Goal: Task Accomplishment & Management: Manage account settings

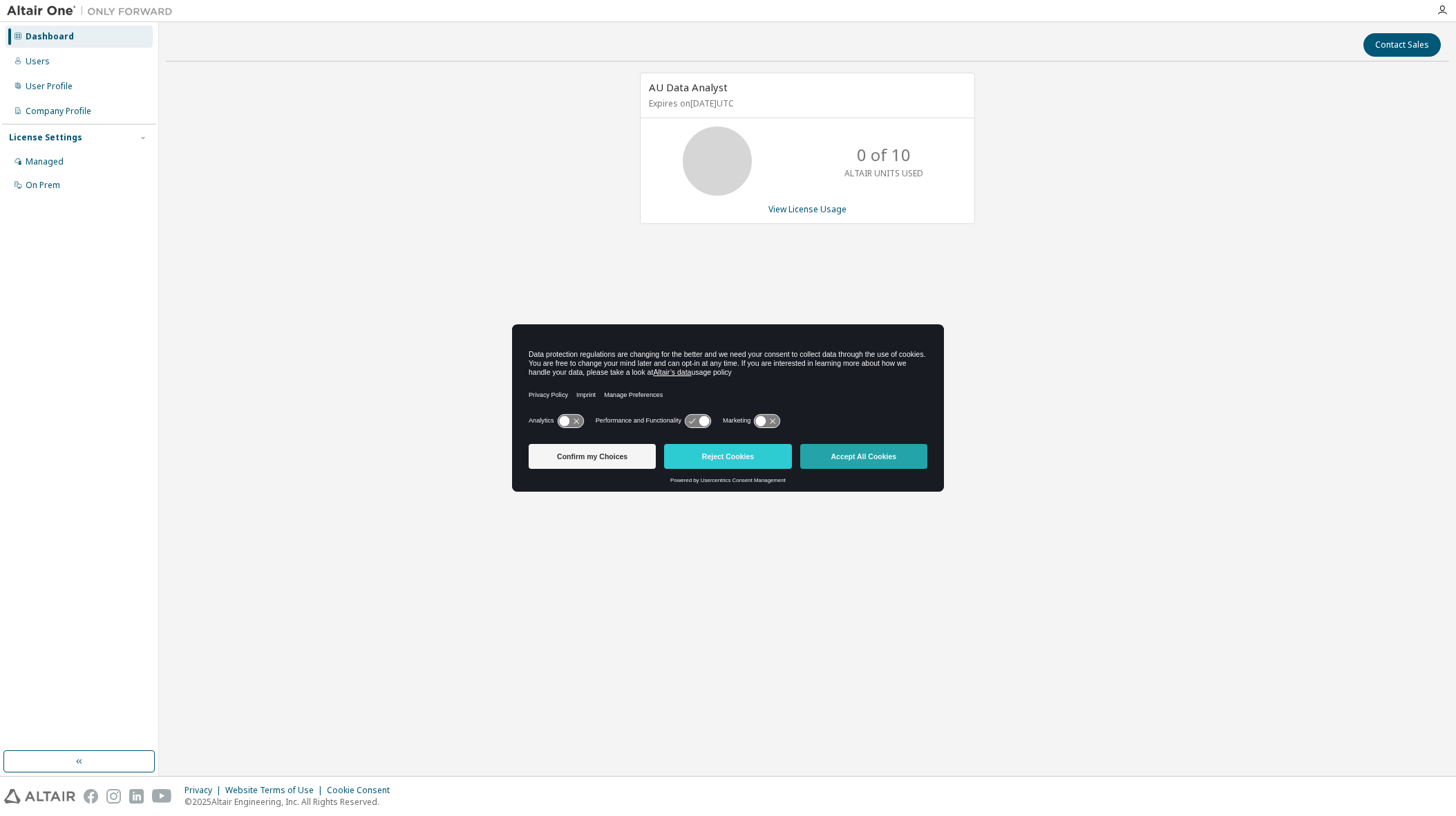
click at [868, 455] on button "Accept All Cookies" at bounding box center [863, 456] width 127 height 25
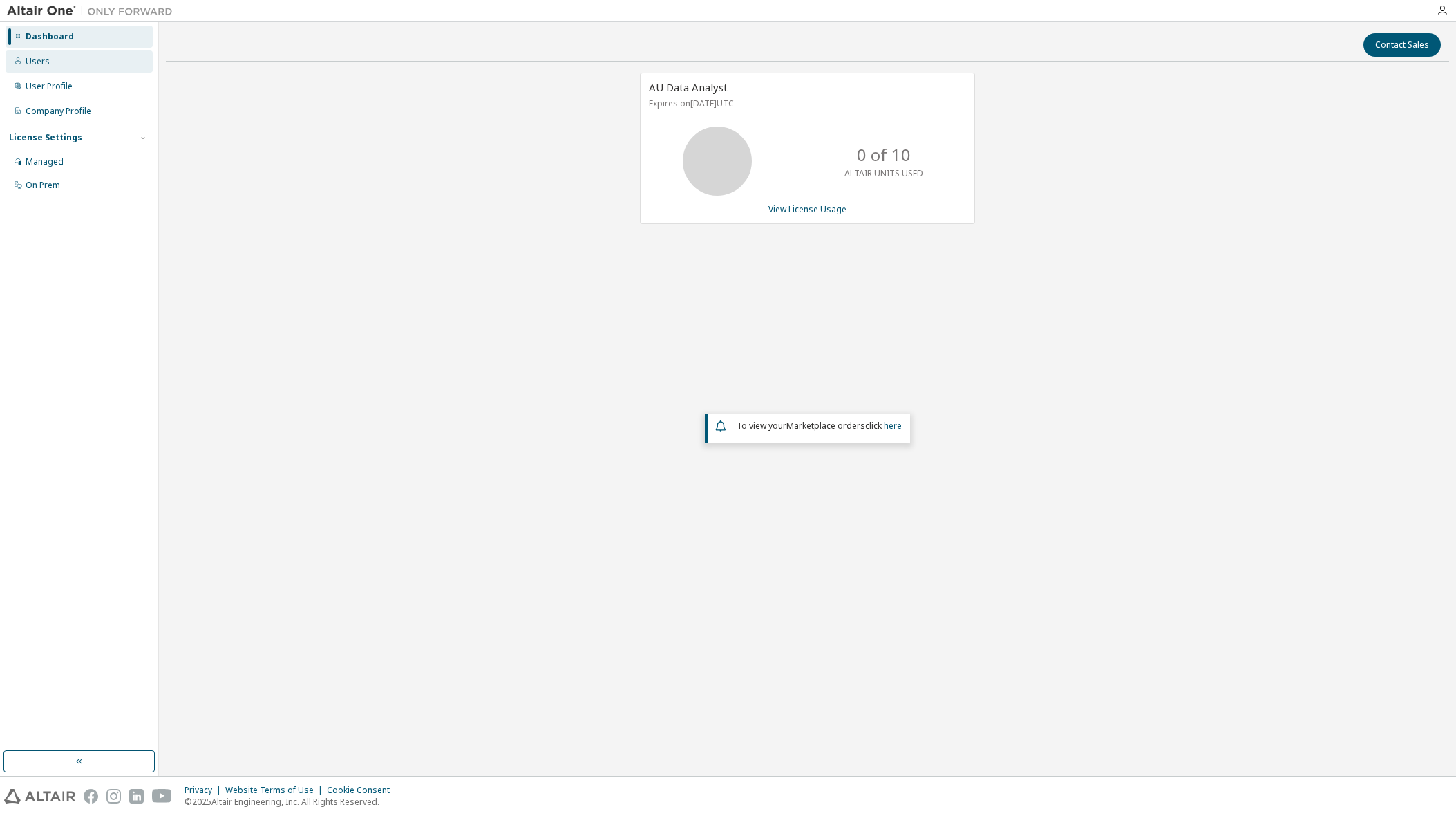
click at [40, 58] on div "Users" at bounding box center [37, 61] width 24 height 11
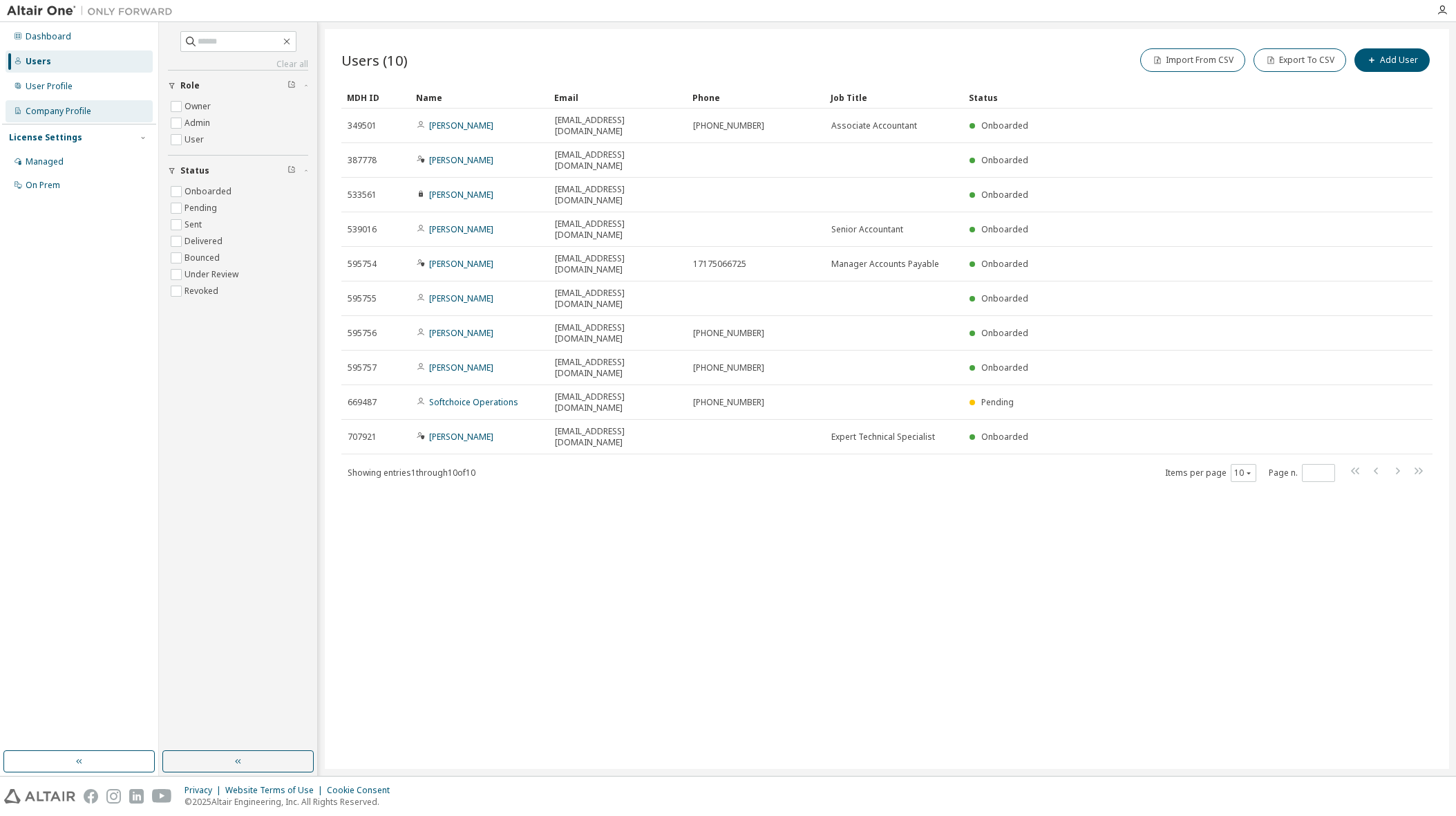
click at [72, 111] on div "Company Profile" at bounding box center [58, 111] width 66 height 11
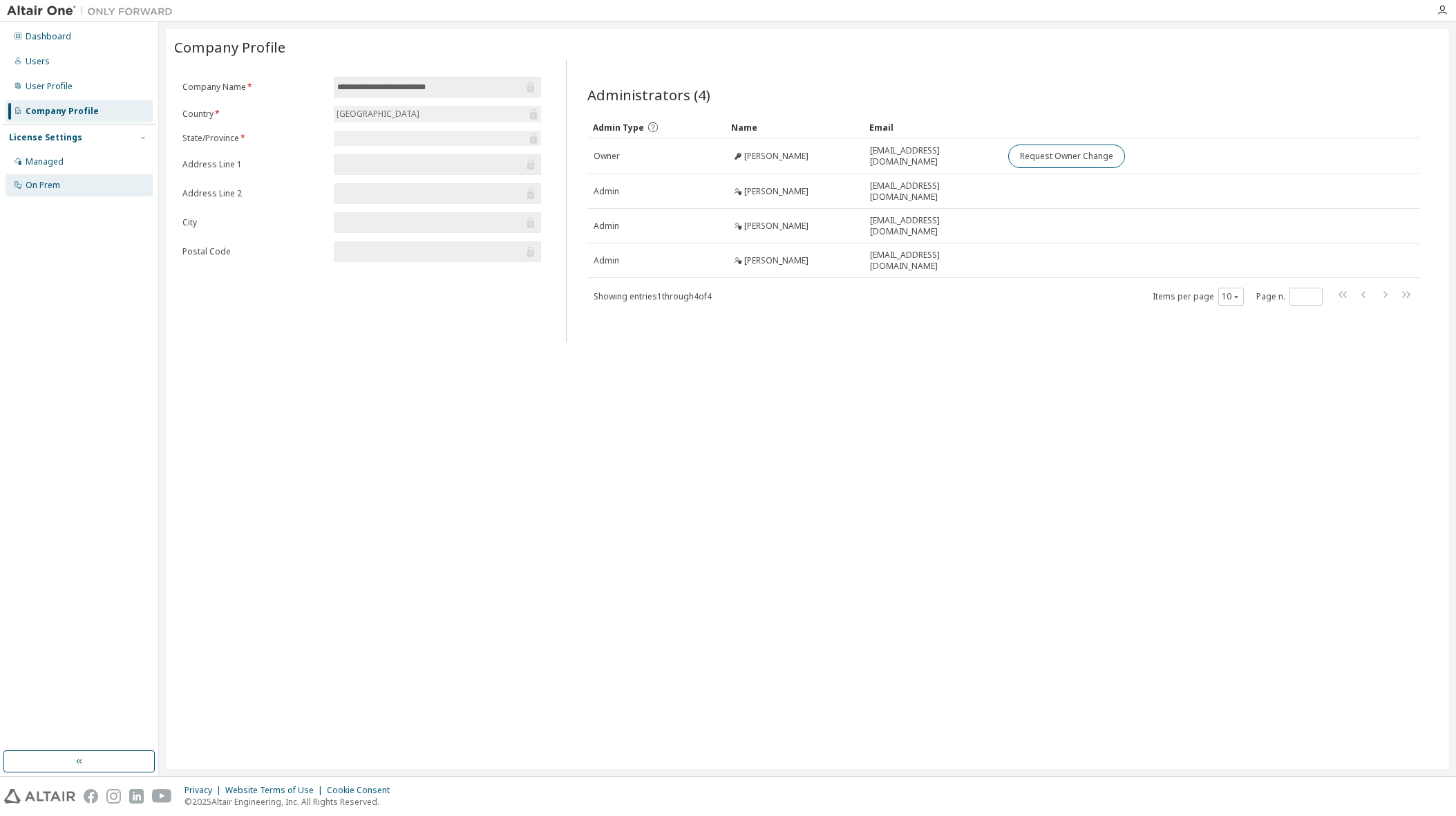
click at [47, 183] on div "On Prem" at bounding box center [43, 185] width 35 height 11
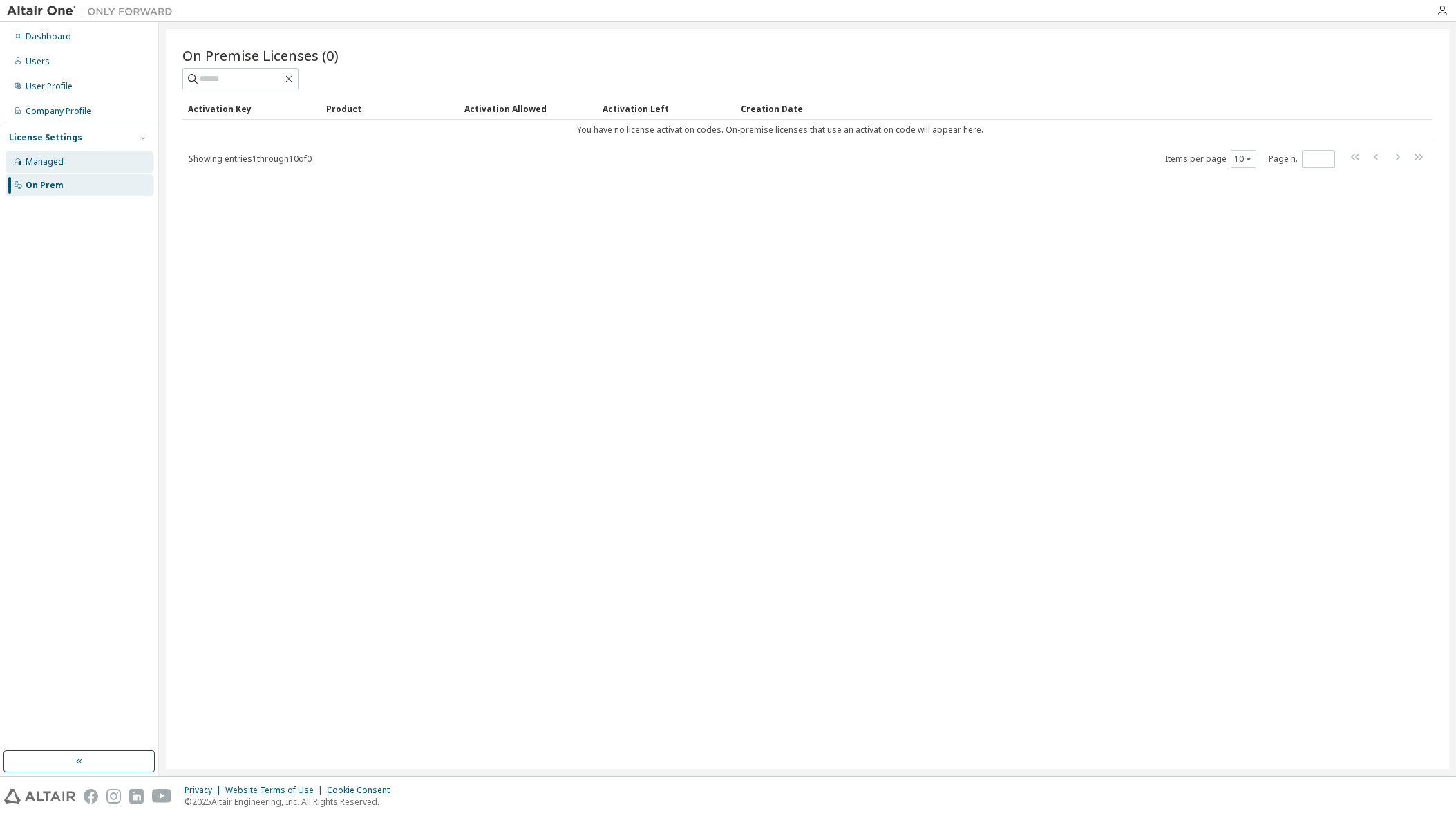
click at [38, 159] on div "Managed" at bounding box center [45, 162] width 38 height 11
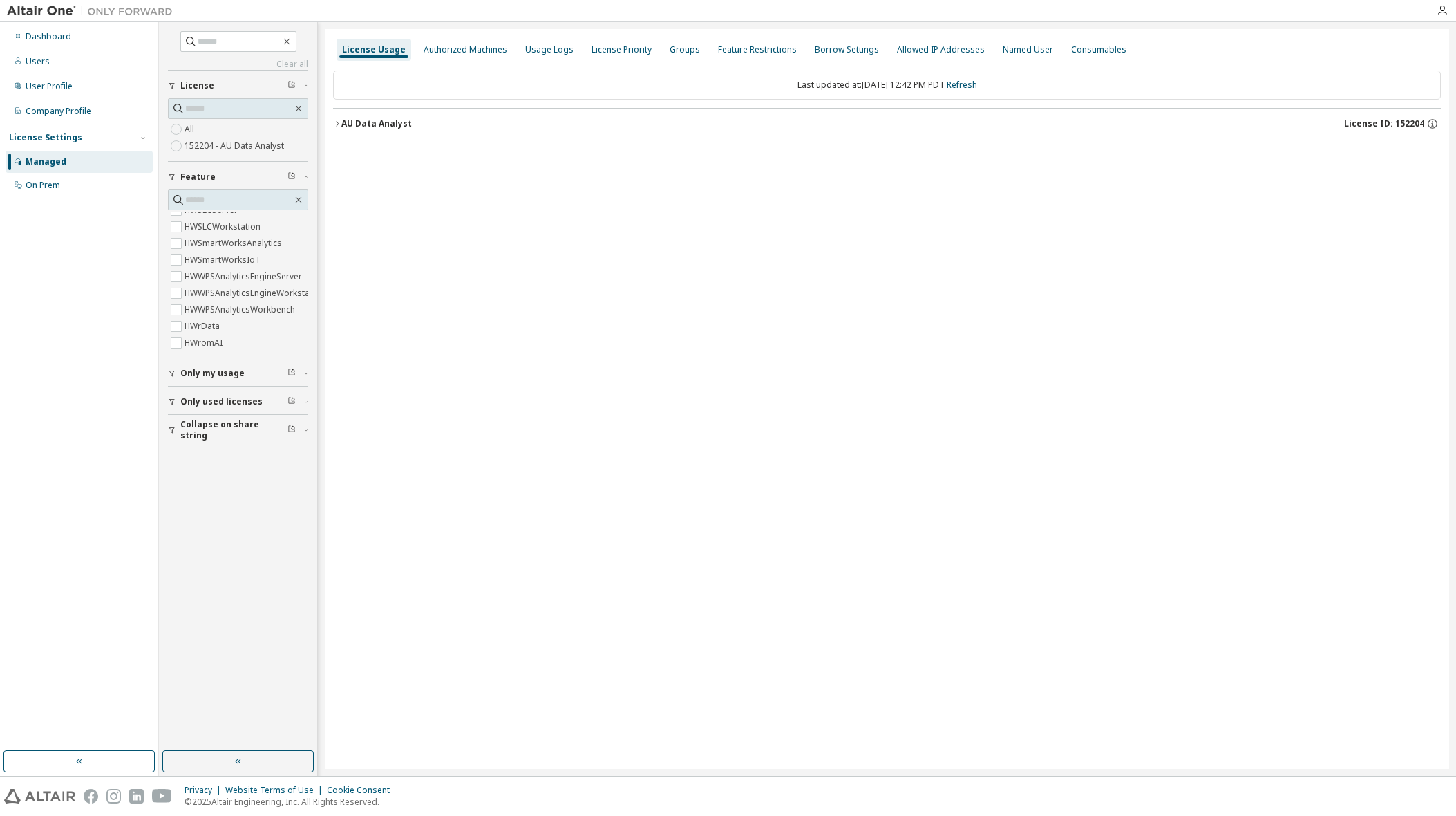
scroll to position [615, 0]
click at [234, 41] on input "text" at bounding box center [239, 42] width 83 height 14
type input "*******"
click at [479, 47] on div "Authorized Machines" at bounding box center [465, 49] width 83 height 11
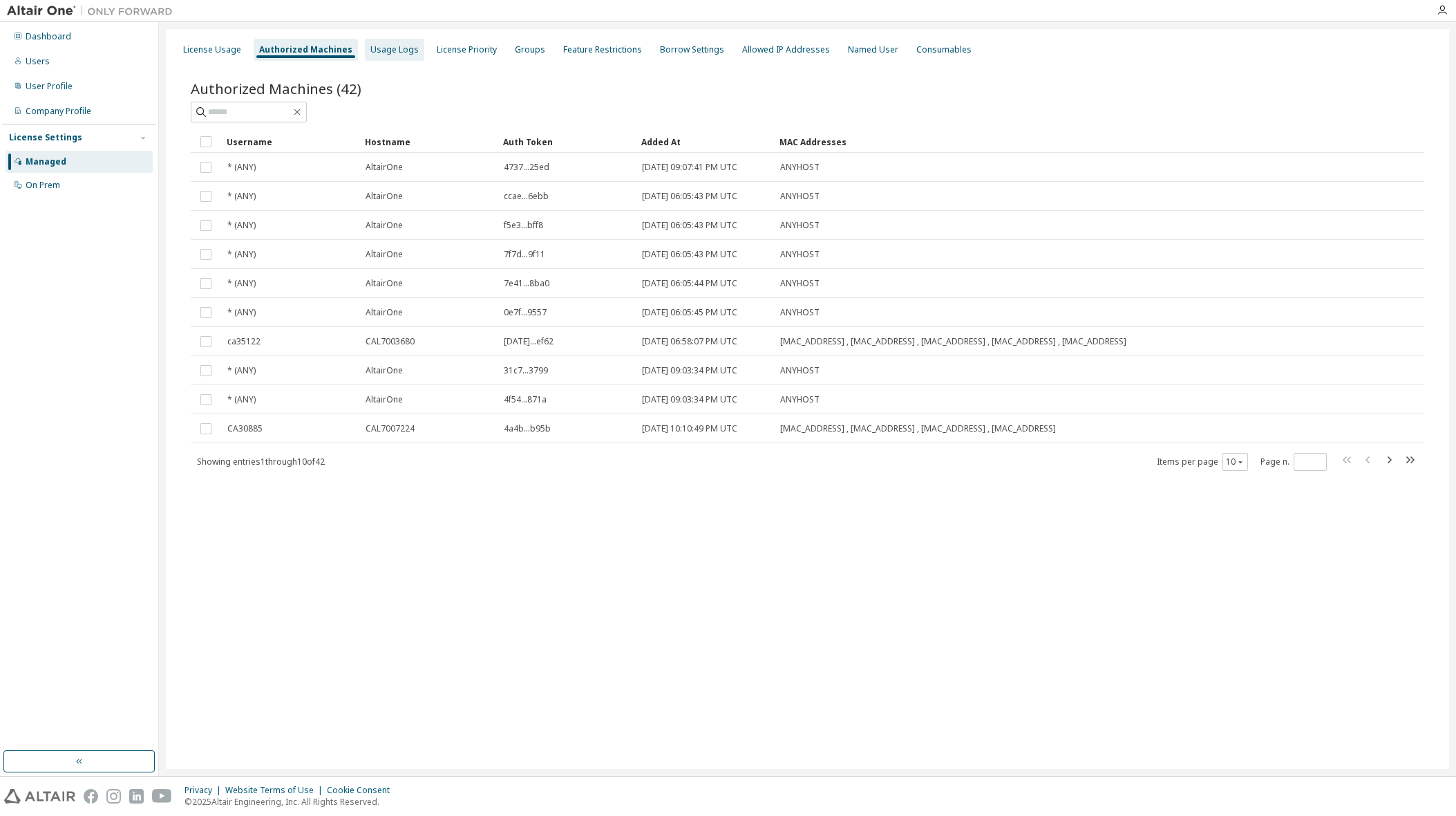
click at [388, 48] on div "Usage Logs" at bounding box center [395, 49] width 48 height 11
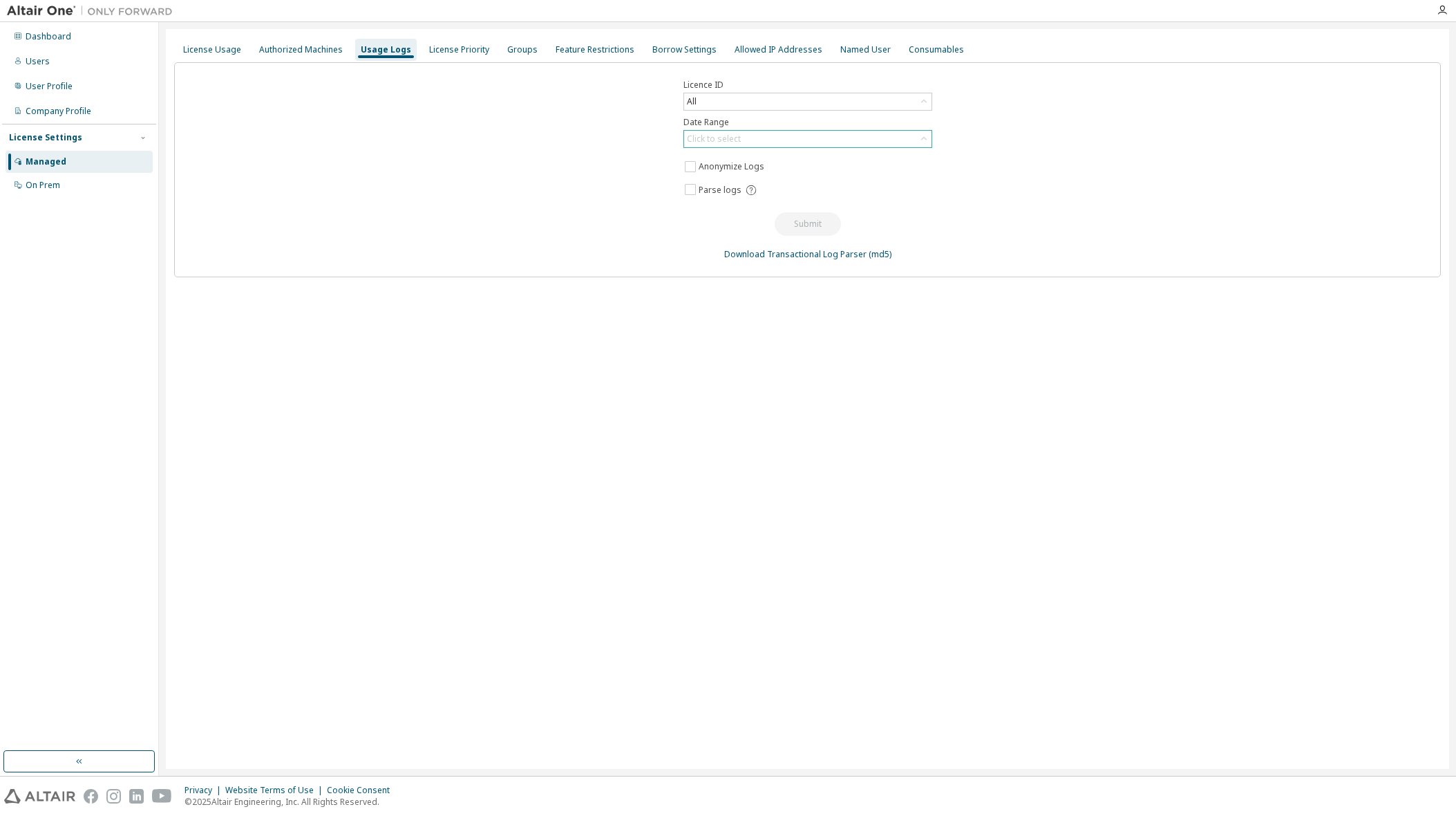
click at [924, 137] on icon at bounding box center [924, 139] width 14 height 14
click at [712, 195] on li "Year to date" at bounding box center [808, 196] width 245 height 18
click at [811, 223] on button "Submit" at bounding box center [808, 224] width 67 height 23
click at [785, 251] on link "Download Transactional Log Parser" at bounding box center [795, 254] width 142 height 12
click at [1147, 77] on div "Licence ID All Date Range Year to date Anonymize Logs Parse logs Submit Downloa…" at bounding box center [808, 170] width 1267 height 215
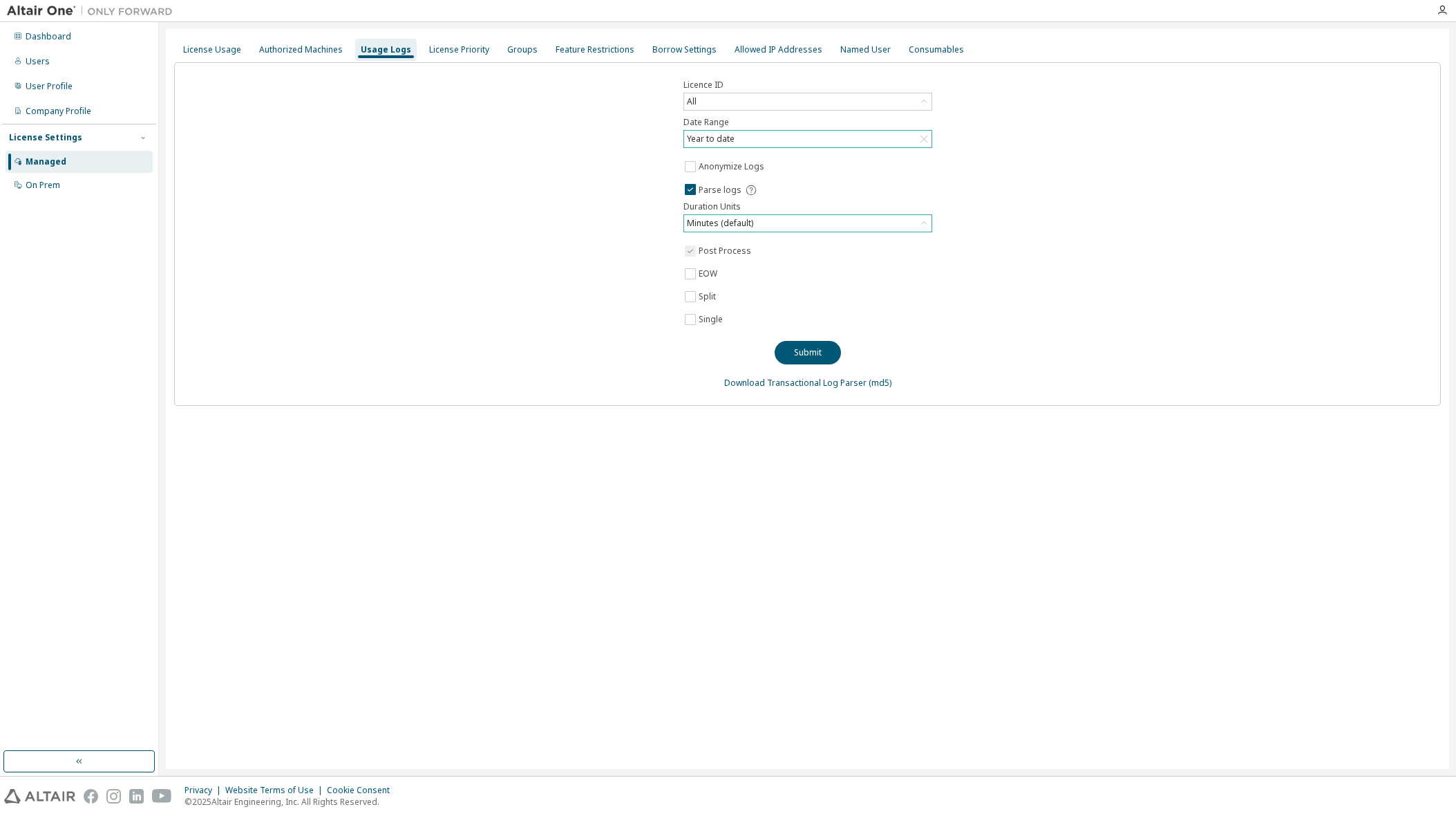
click at [924, 221] on icon at bounding box center [924, 223] width 14 height 14
click at [702, 275] on li "Hours" at bounding box center [808, 280] width 245 height 18
click at [816, 355] on button "Submit" at bounding box center [808, 352] width 67 height 23
click at [853, 50] on div "Named User" at bounding box center [865, 49] width 51 height 11
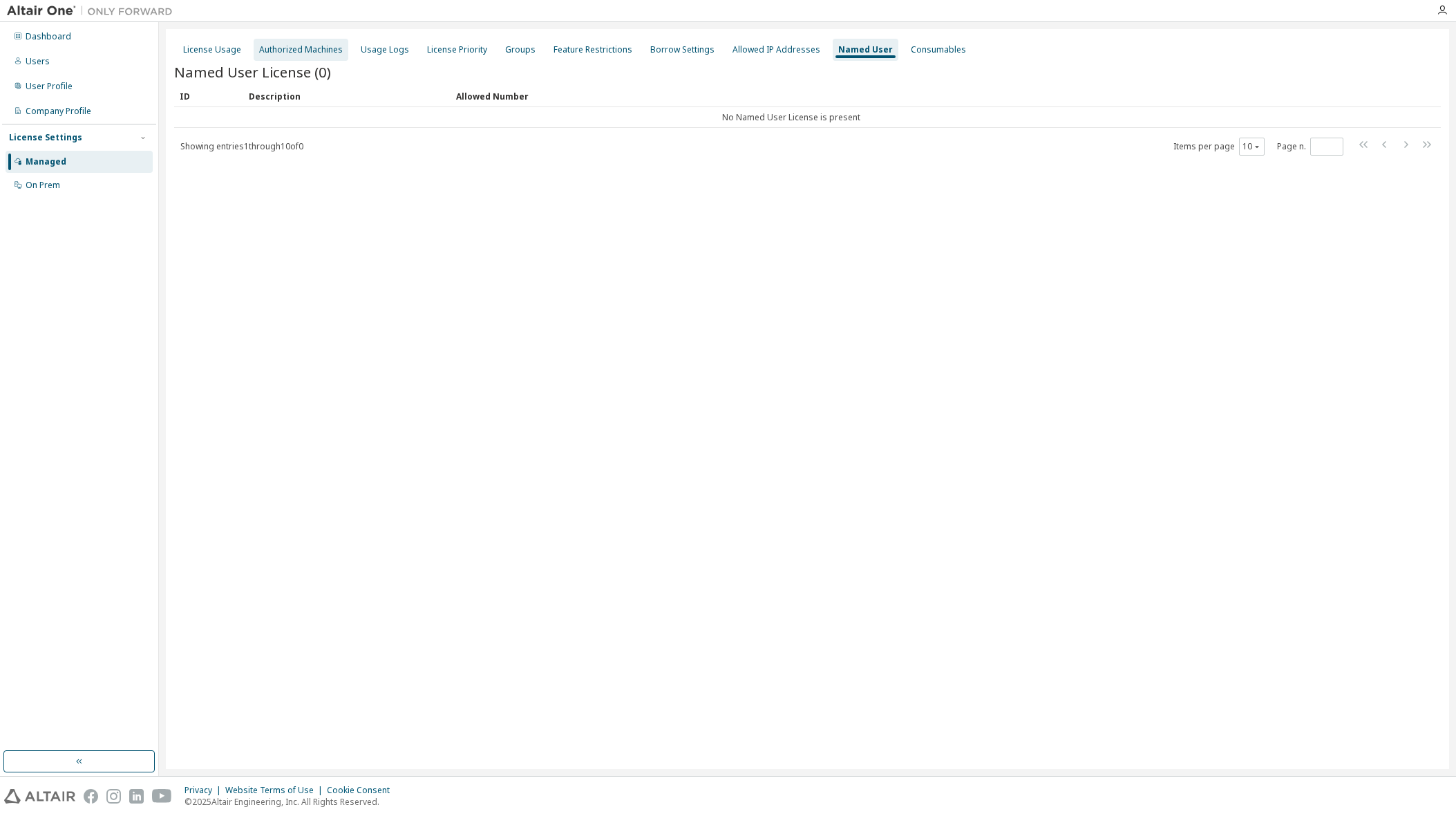
click at [315, 51] on div "Authorized Machines" at bounding box center [301, 49] width 83 height 11
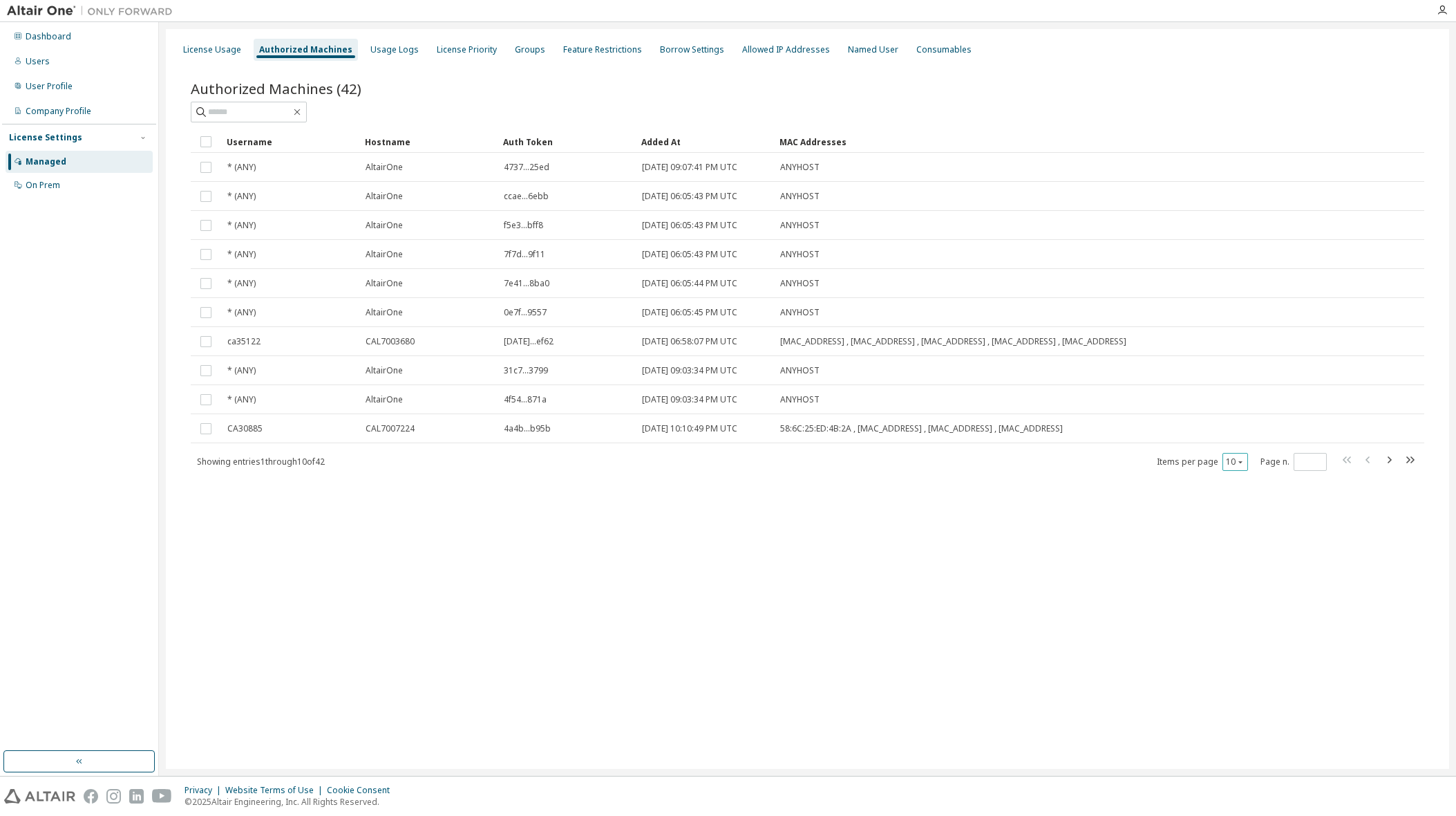
click at [1240, 459] on icon "button" at bounding box center [1240, 462] width 8 height 8
click at [1233, 545] on div "100" at bounding box center [1278, 547] width 111 height 17
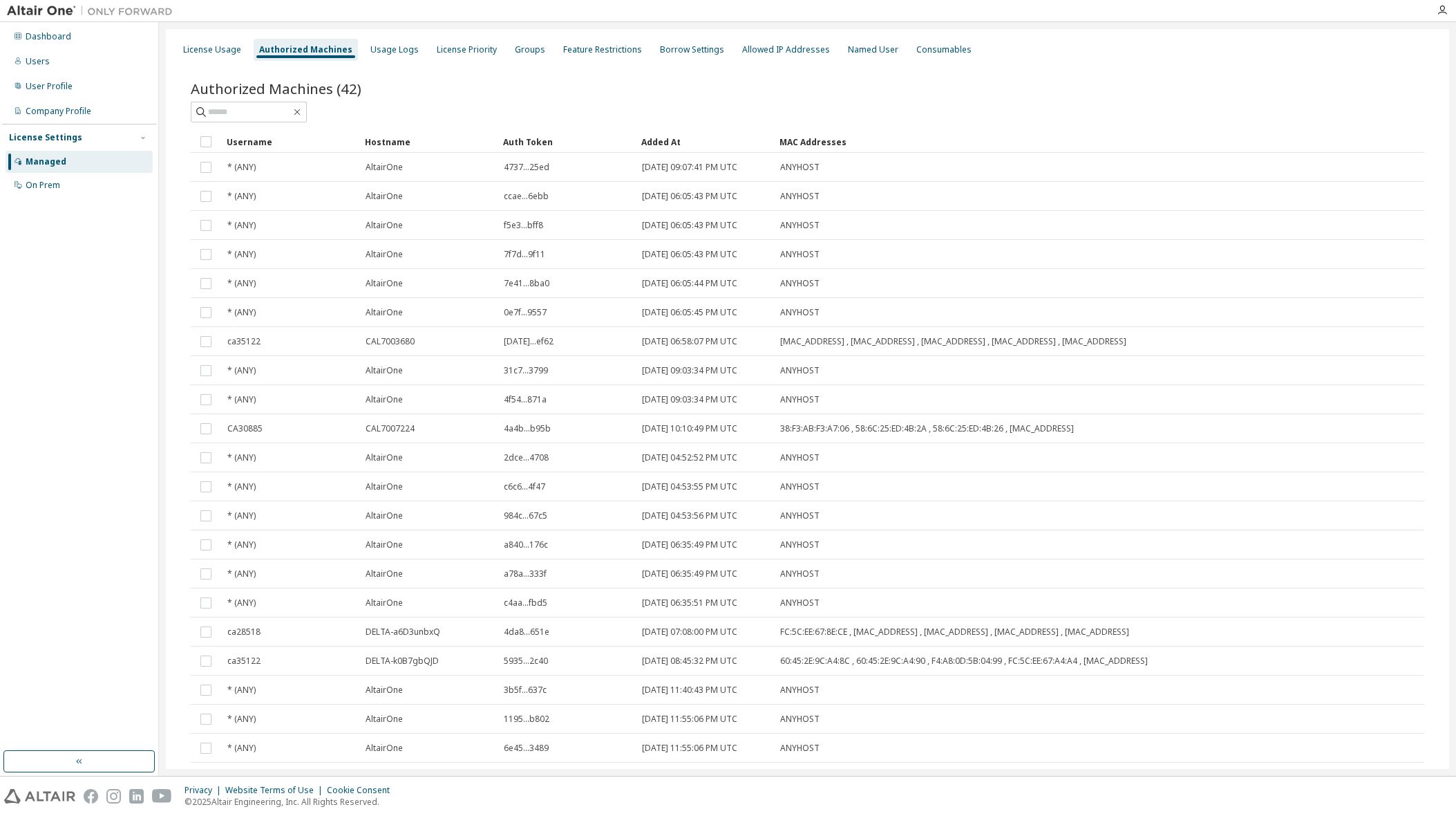
click at [252, 142] on div "Username" at bounding box center [290, 142] width 127 height 22
